Goal: Communication & Community: Answer question/provide support

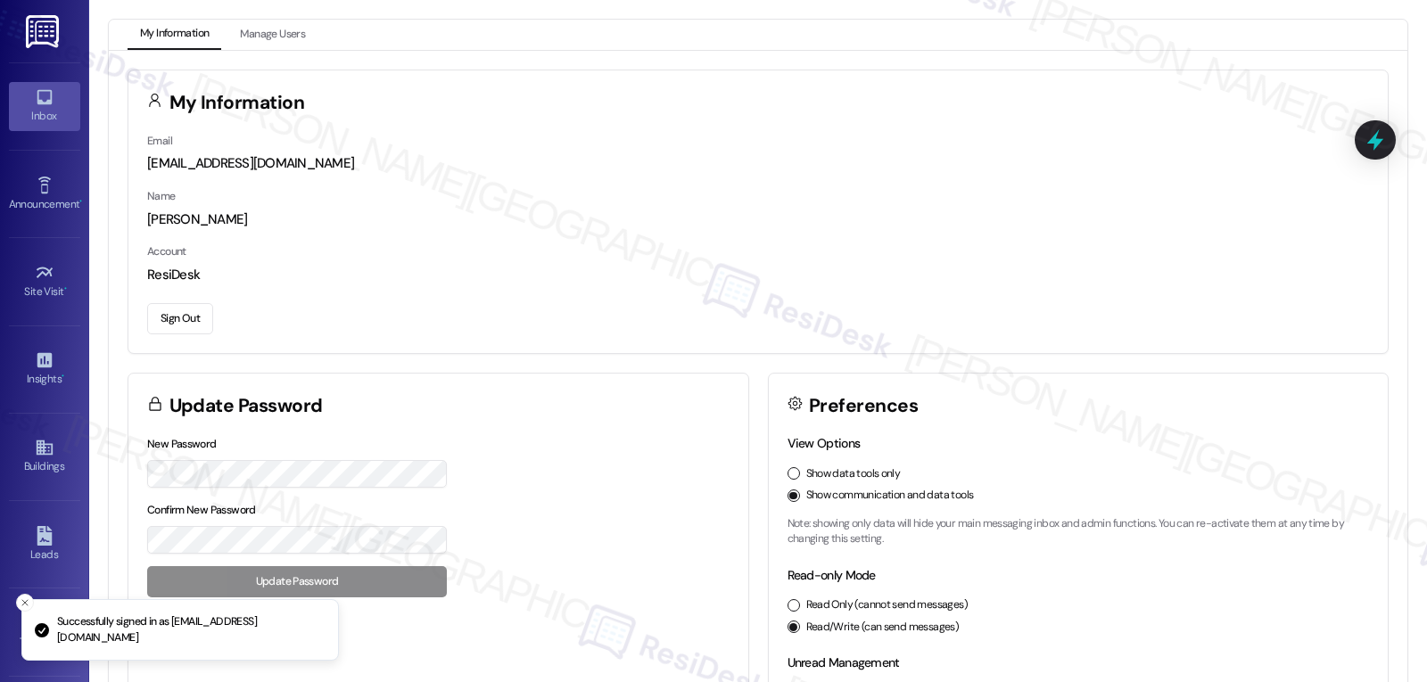
click at [27, 109] on div "Inbox" at bounding box center [44, 116] width 89 height 18
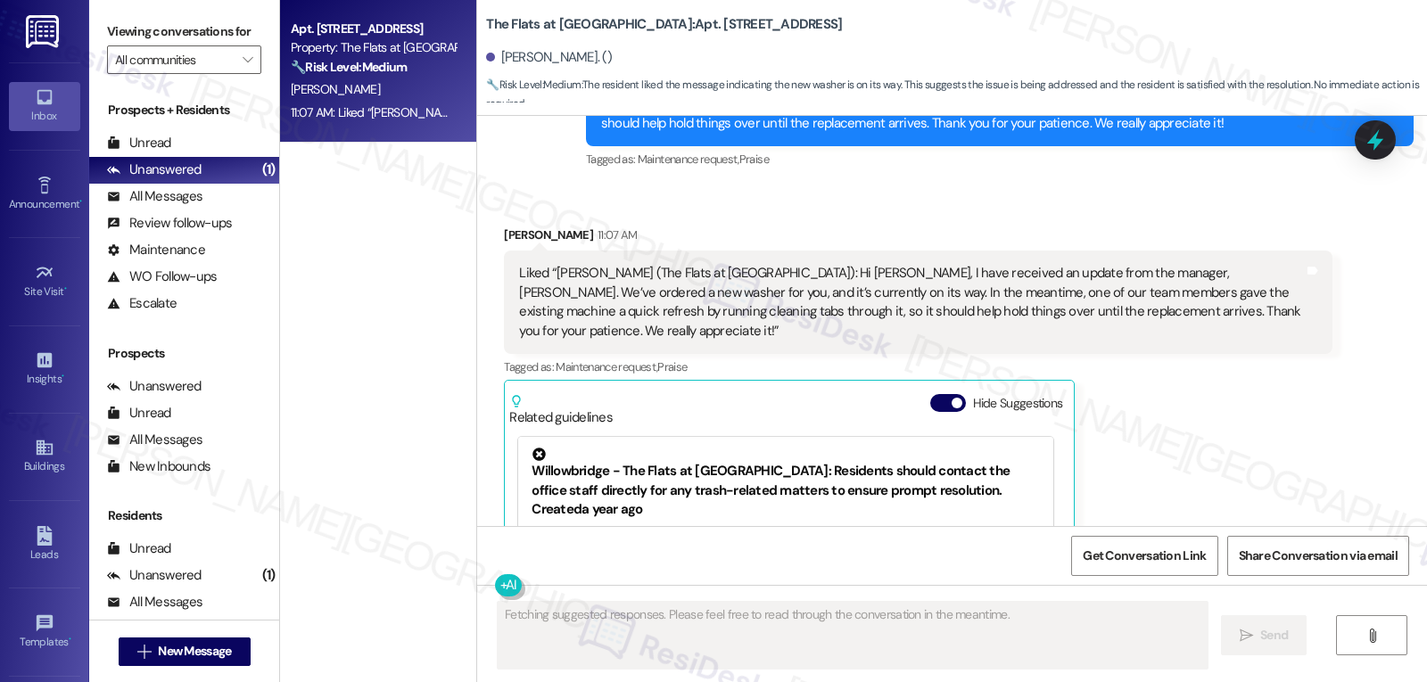
scroll to position [4052, 0]
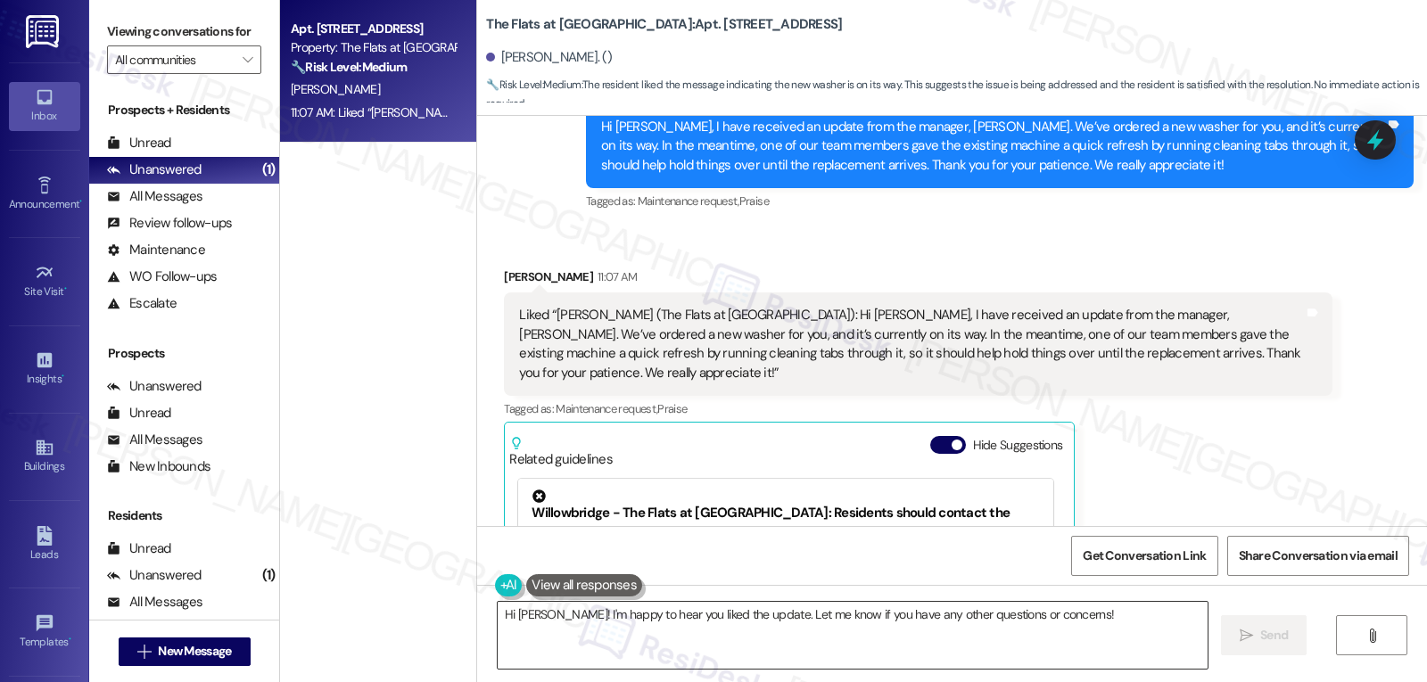
click at [979, 624] on textarea "Hi Gregory! I'm happy to hear you liked the update. Let me know if you have any…" at bounding box center [853, 635] width 710 height 67
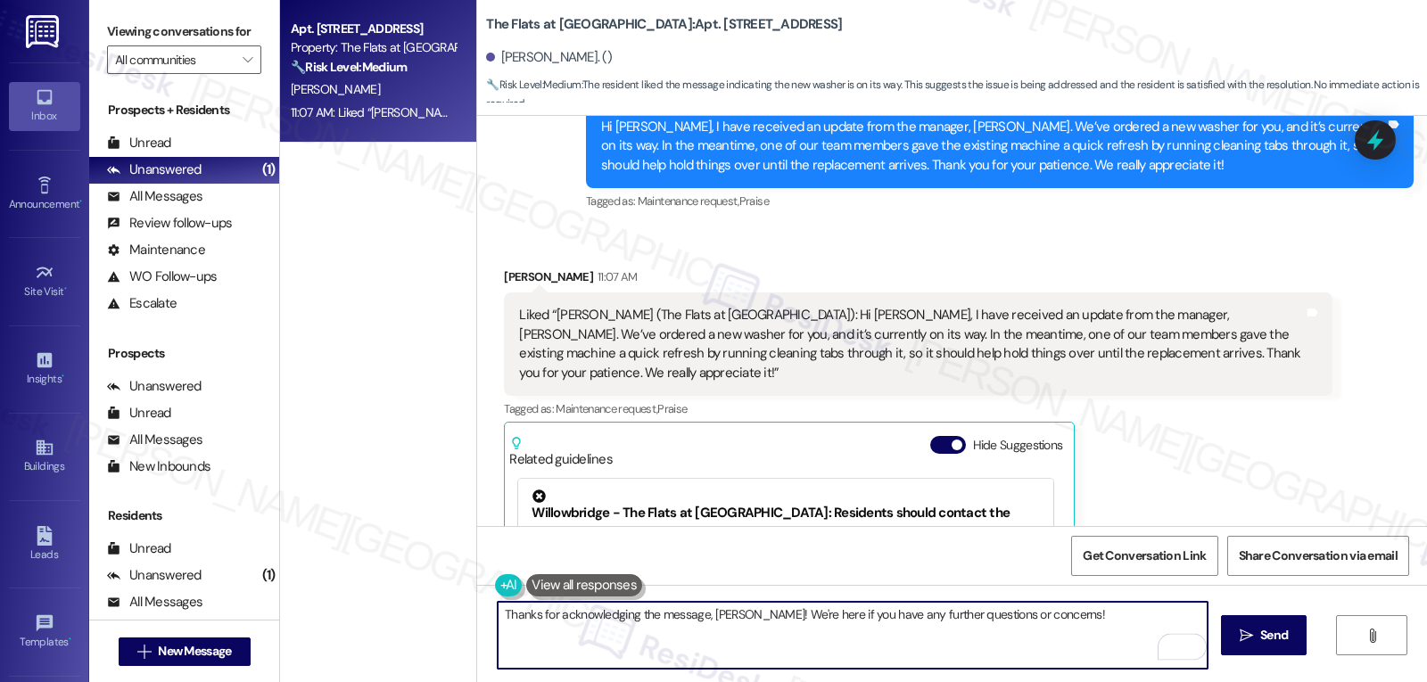
click at [1083, 624] on textarea "Thanks for acknowledging the message, Gregory! We're here if you have any furth…" at bounding box center [853, 635] width 710 height 67
type textarea "Thanks for acknowledging the message, Gregory! We're here if you have any furth…"
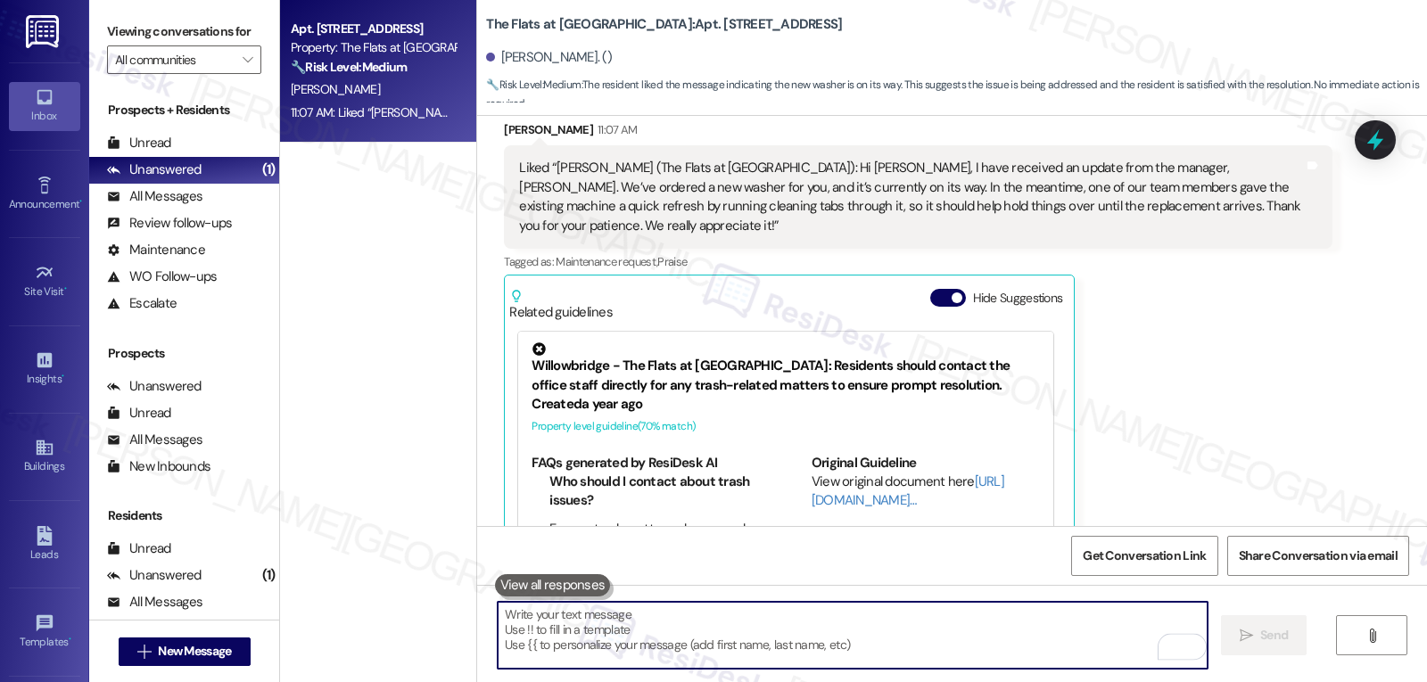
scroll to position [4230, 0]
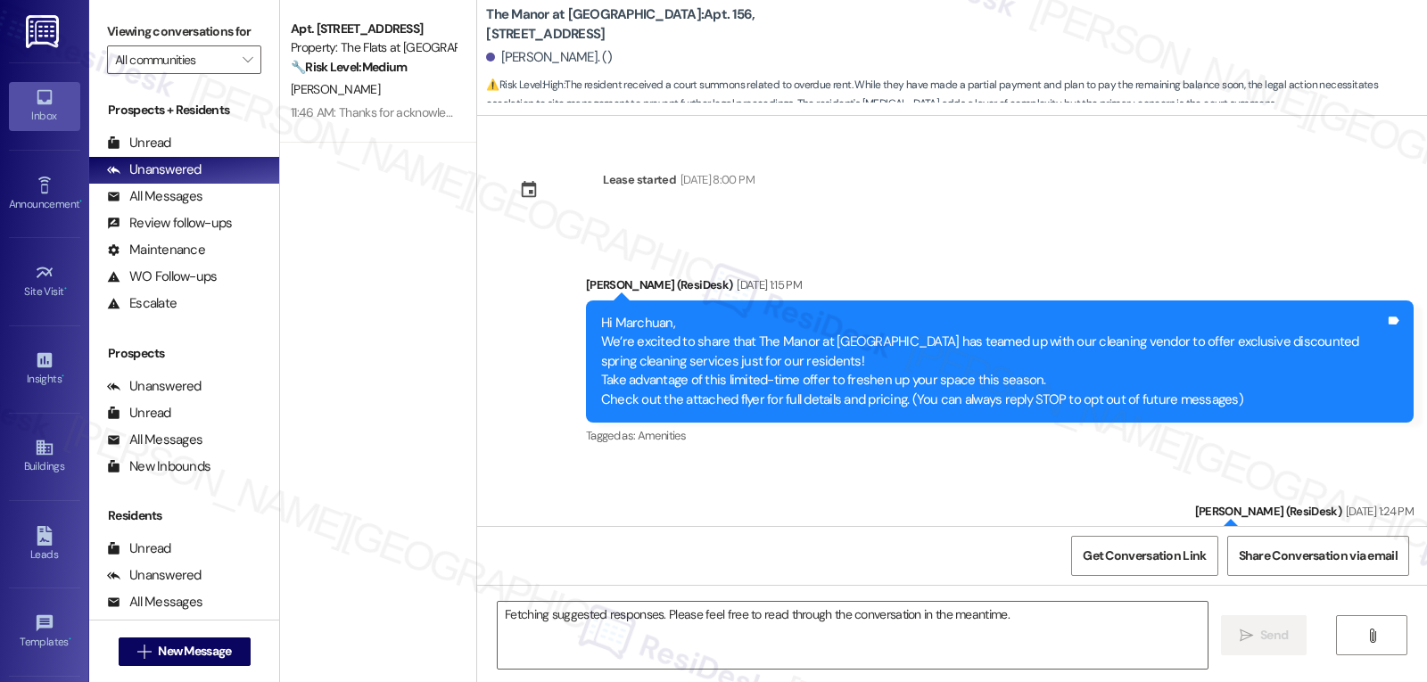
scroll to position [8687, 0]
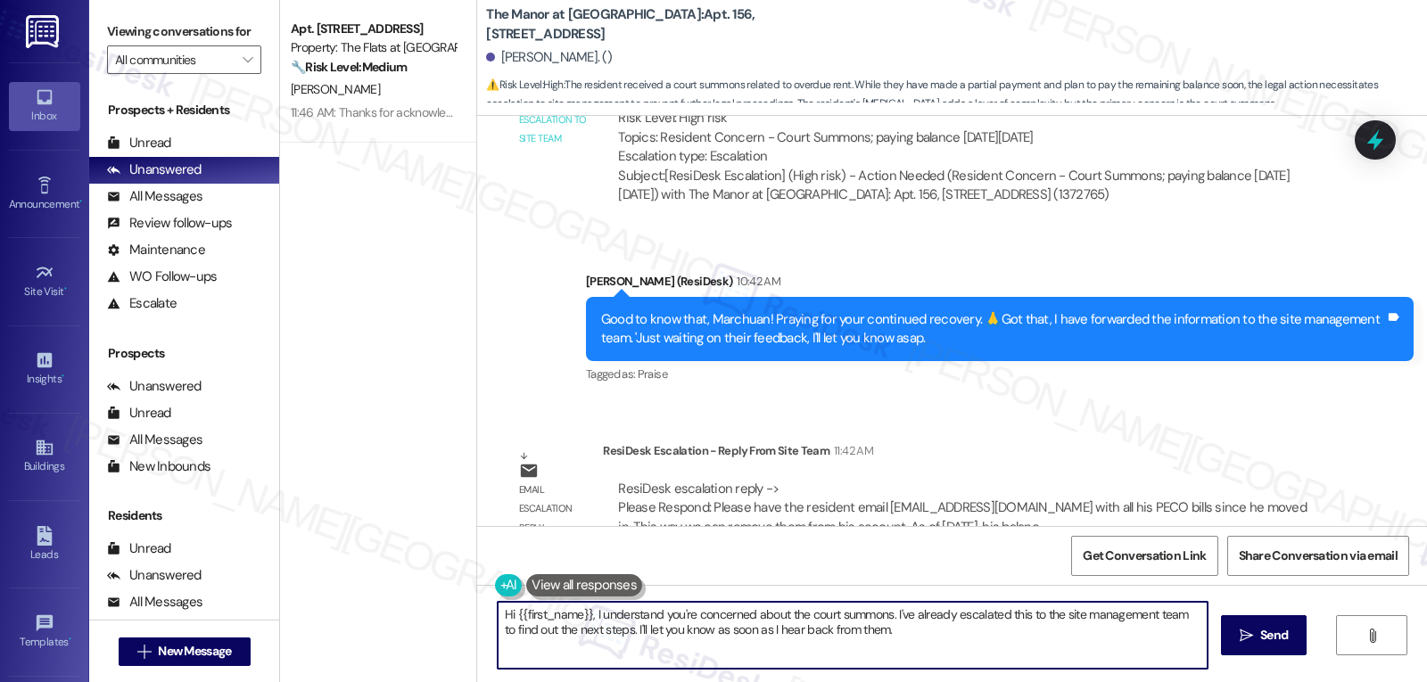
click at [579, 620] on textarea "Hi {{first_name}}, I understand you're concerned about the court summons. I've …" at bounding box center [853, 635] width 710 height 67
paste textarea "When you get a chance, please email all your PECO bills since you moved in to […"
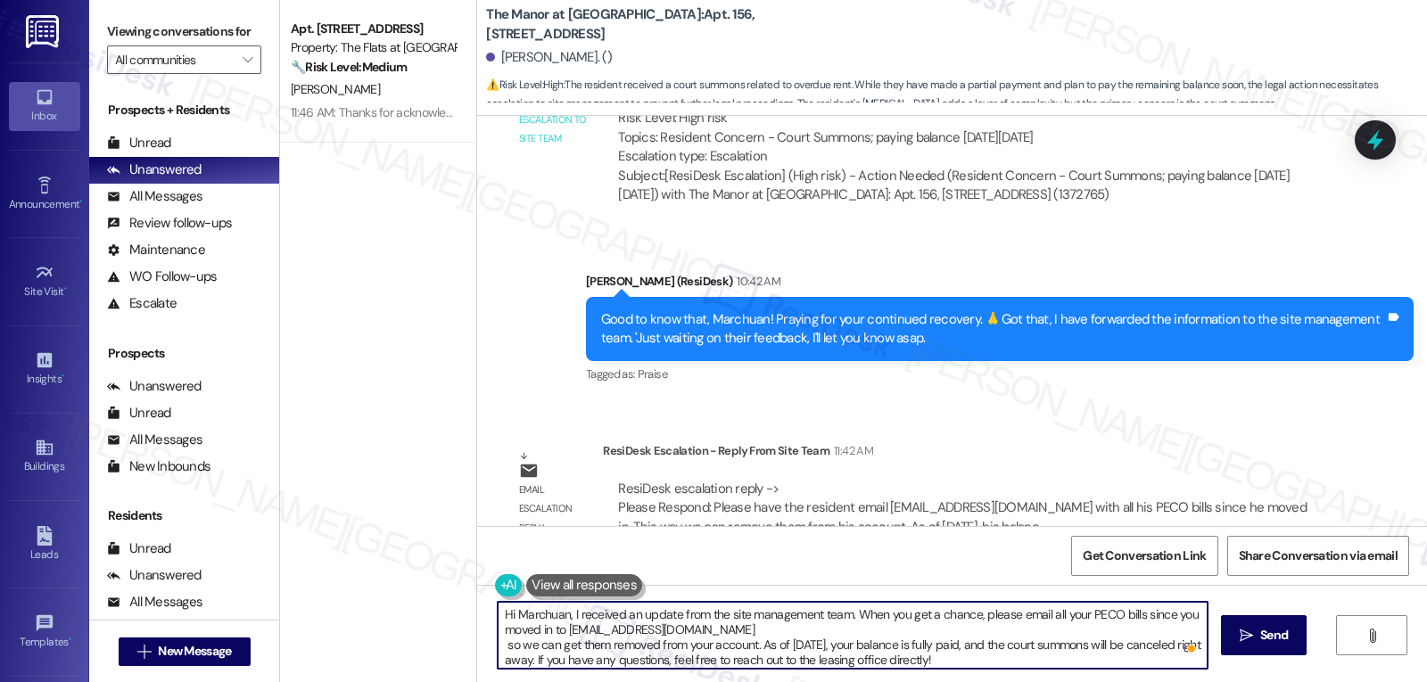
click at [895, 636] on textarea "Hi Marchuan, I received an update from the site management team. When you get a…" at bounding box center [853, 635] width 710 height 67
click at [922, 663] on textarea "Hi Marchuan, I received an update from the site management team. When you get a…" at bounding box center [853, 635] width 710 height 67
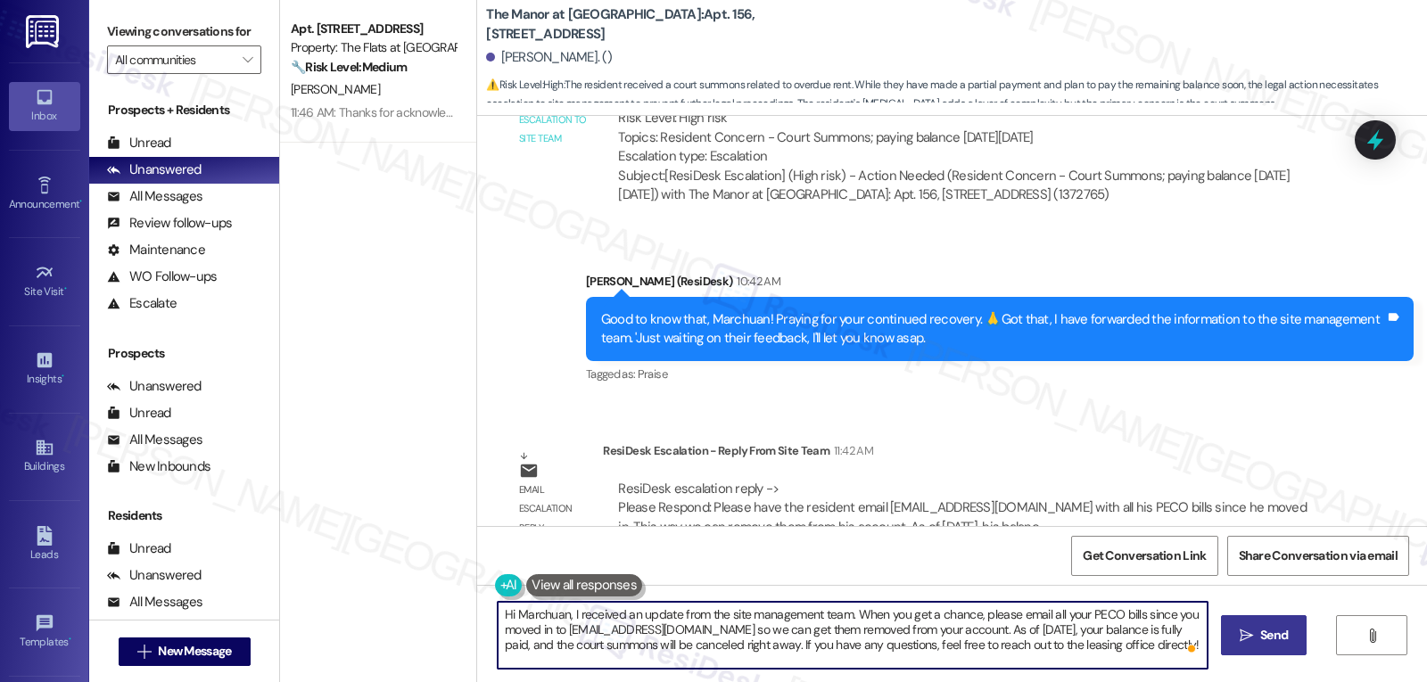
type textarea "Hi Marchuan, I received an update from the site management team. When you get a…"
click at [1284, 644] on span "Send" at bounding box center [1274, 635] width 35 height 19
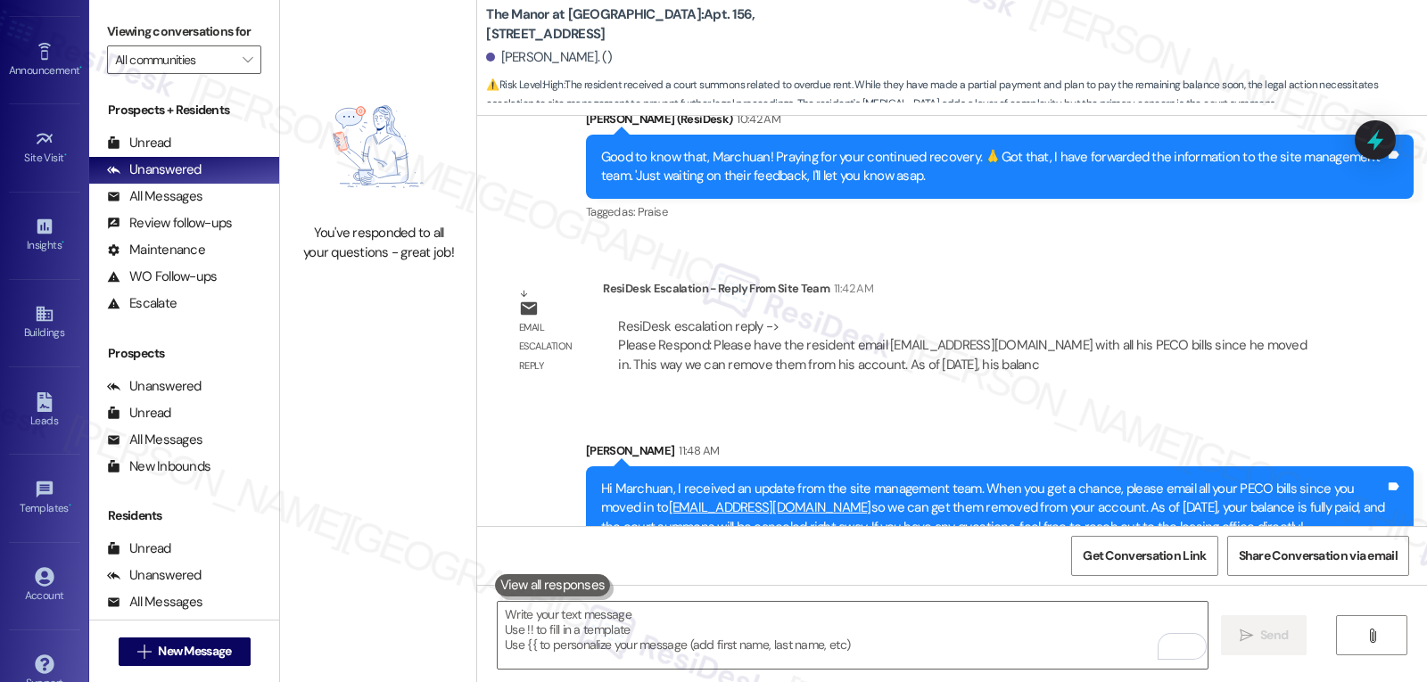
scroll to position [169, 0]
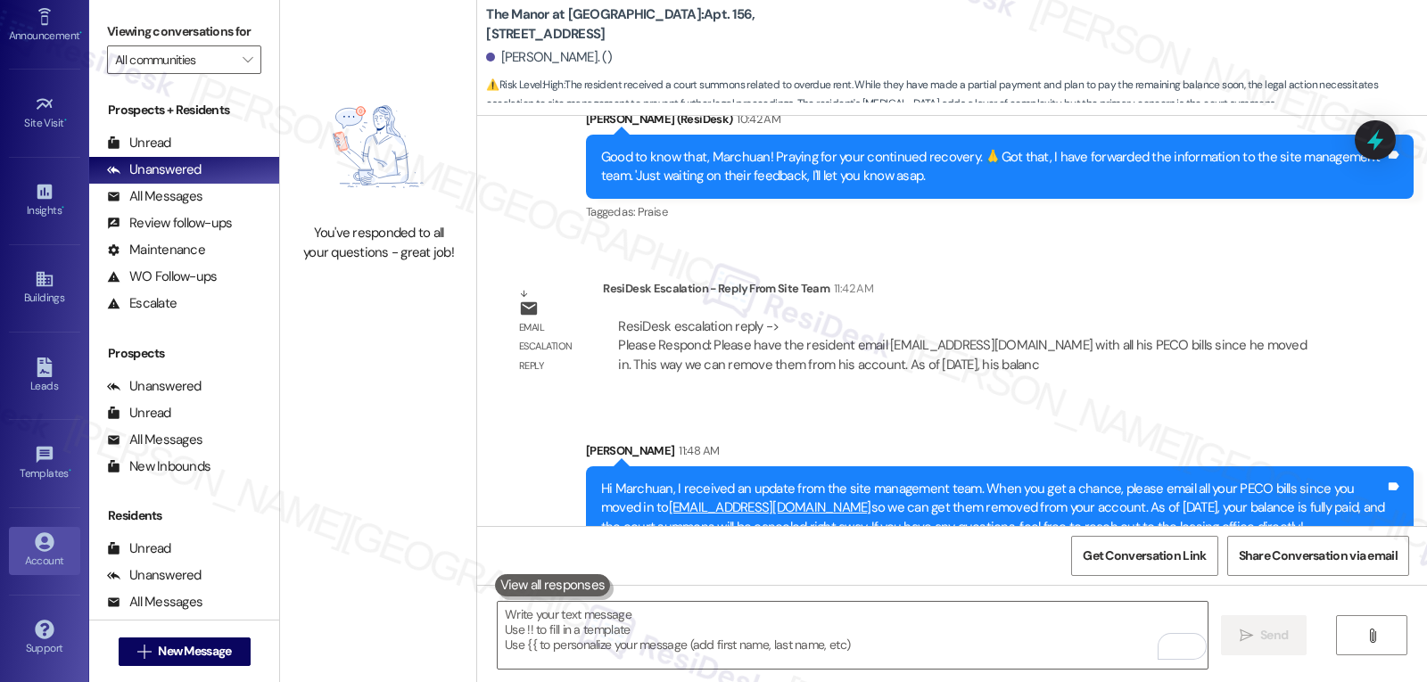
click at [15, 533] on link "Account" at bounding box center [44, 551] width 71 height 48
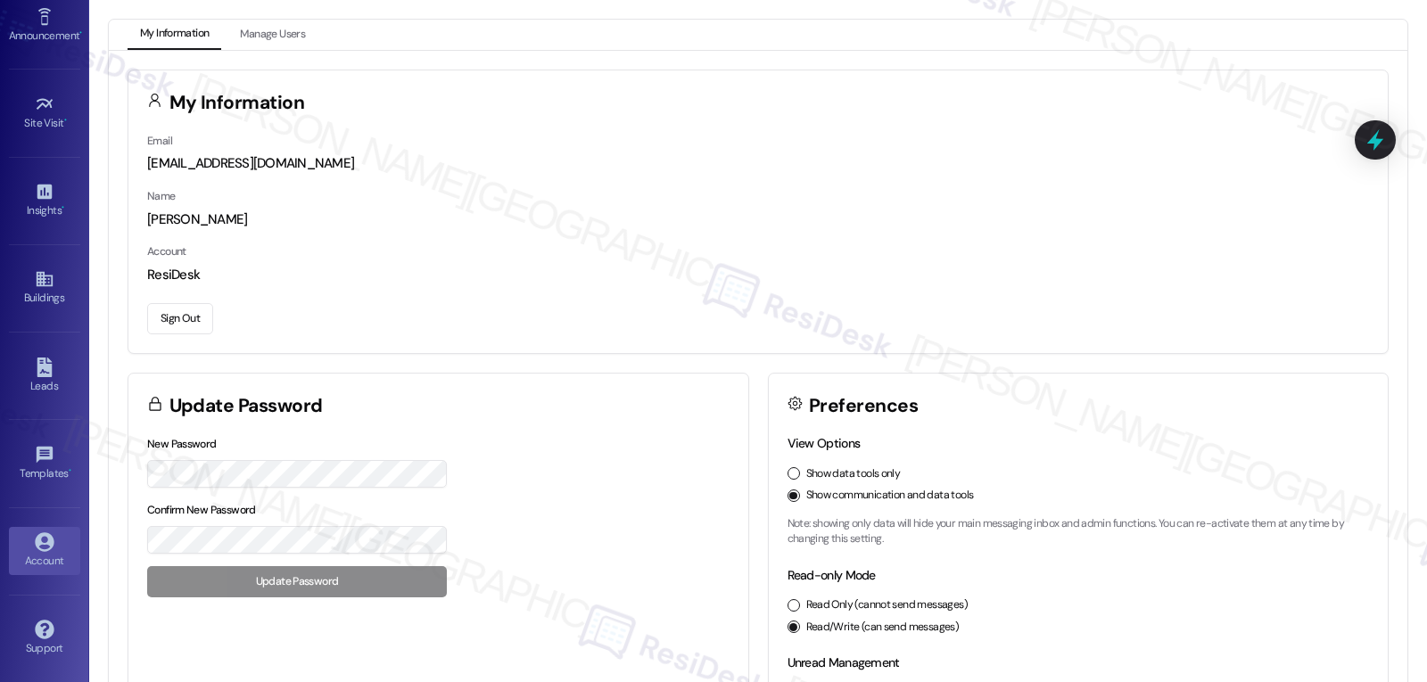
click at [172, 318] on button "Sign Out" at bounding box center [180, 318] width 66 height 31
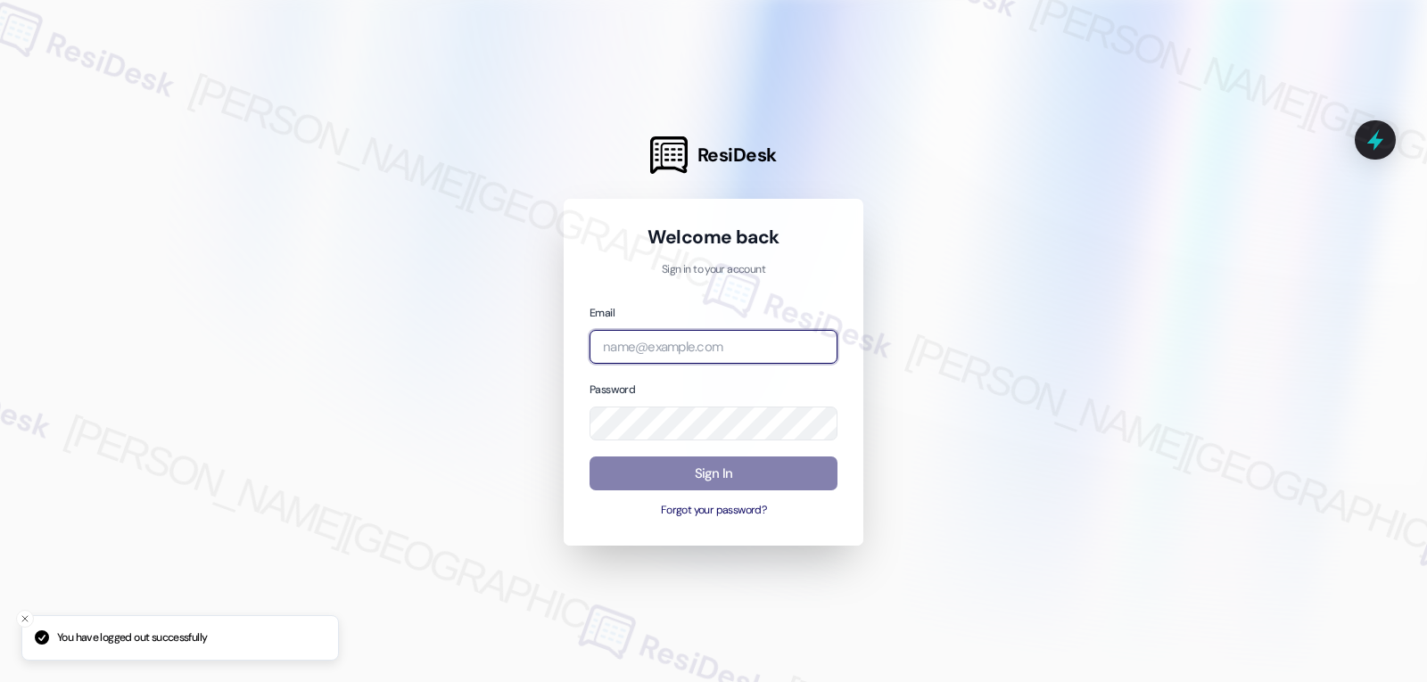
click at [647, 344] on input "email" at bounding box center [714, 347] width 248 height 35
click at [666, 342] on input "email" at bounding box center [714, 347] width 248 height 35
paste input "automated-surveys-gsa-jomar.punay@gsa.com"
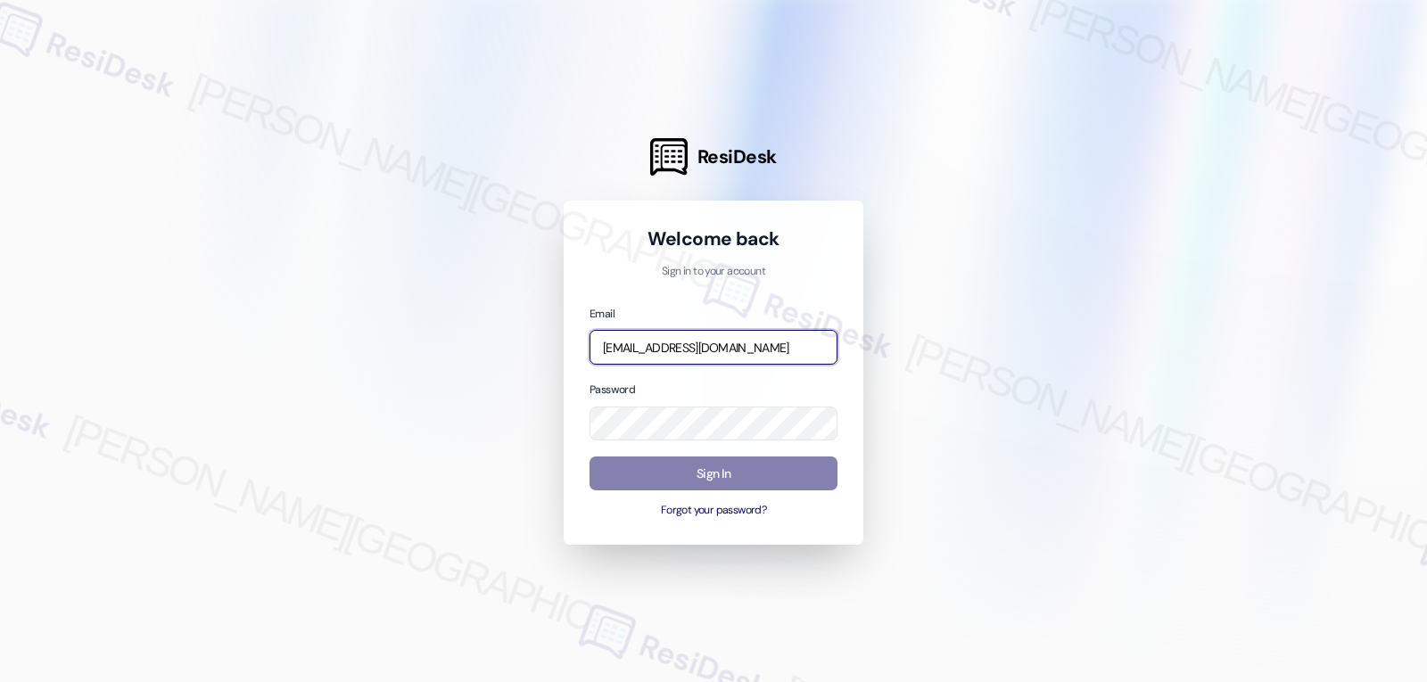
scroll to position [0, 31]
type input "automated-surveys-gsa-jomar.punay@gsa.com"
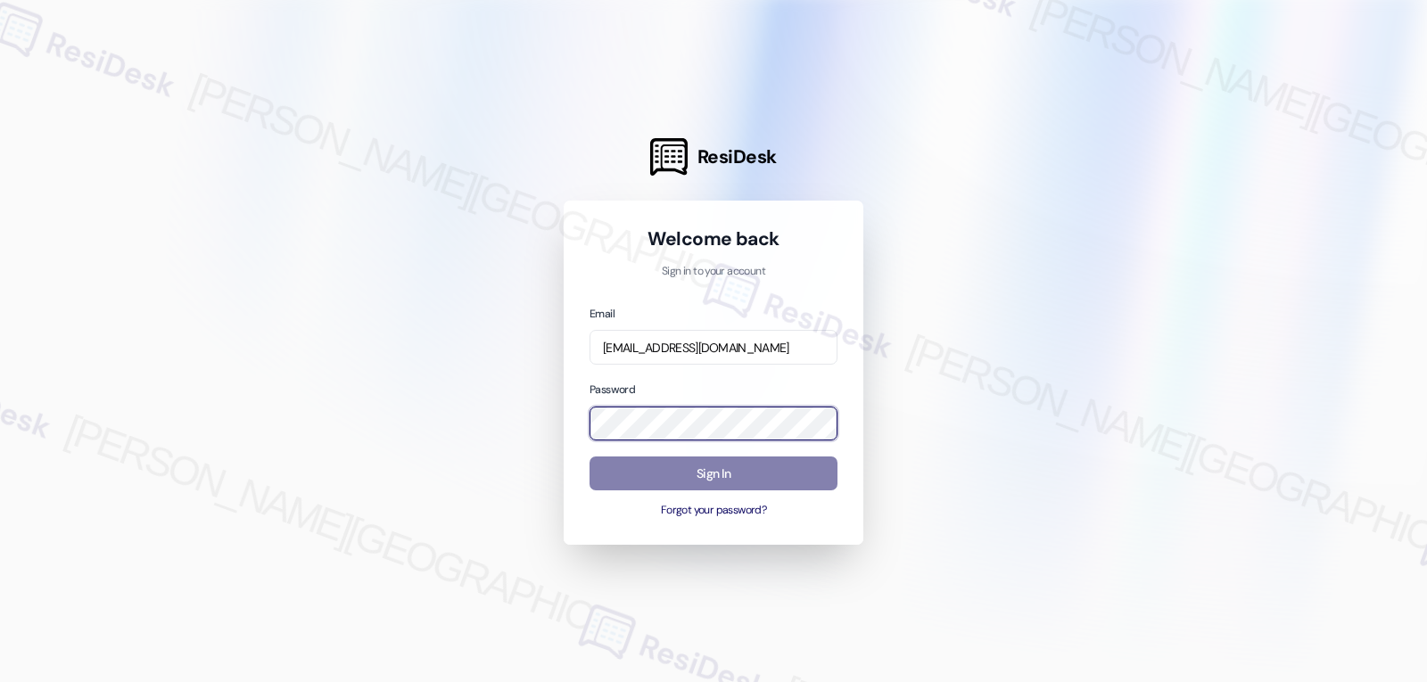
scroll to position [0, 0]
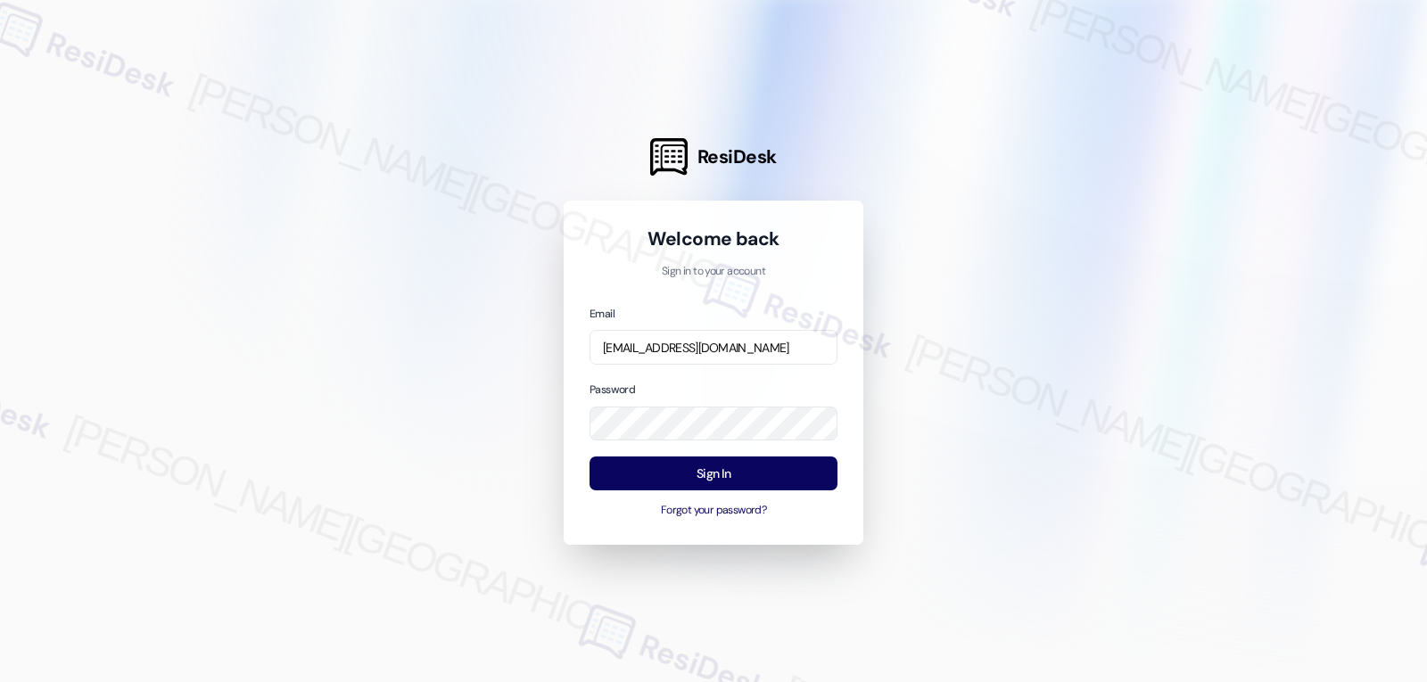
click at [434, 405] on div at bounding box center [713, 341] width 1427 height 682
click at [741, 465] on button "Sign In" at bounding box center [714, 474] width 248 height 35
